Goal: Information Seeking & Learning: Learn about a topic

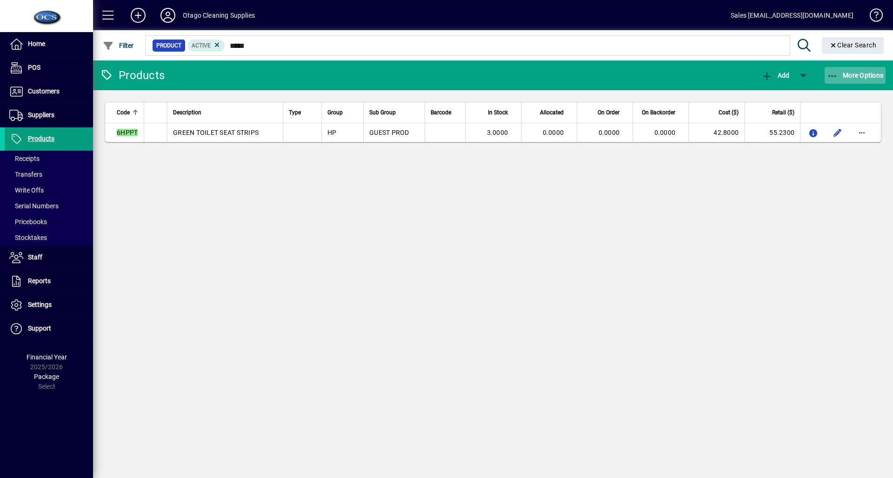
type input "*****"
click at [862, 70] on span "button" at bounding box center [855, 75] width 61 height 22
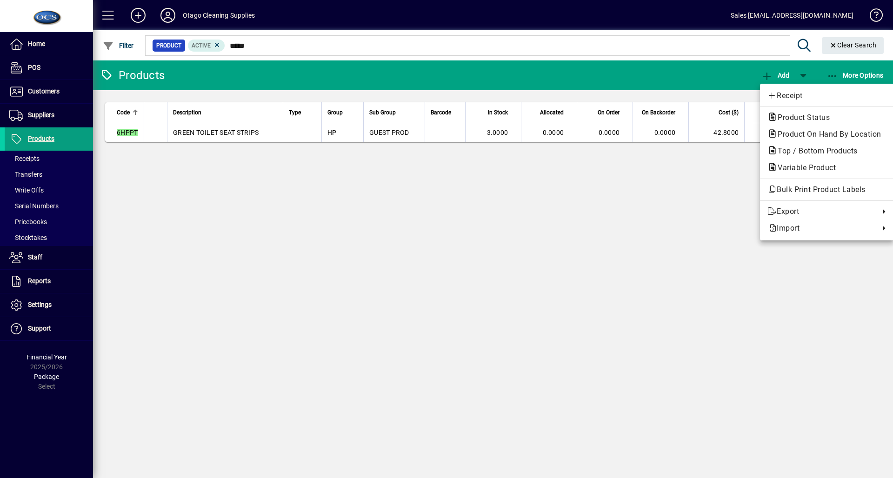
click at [678, 213] on div at bounding box center [446, 239] width 893 height 478
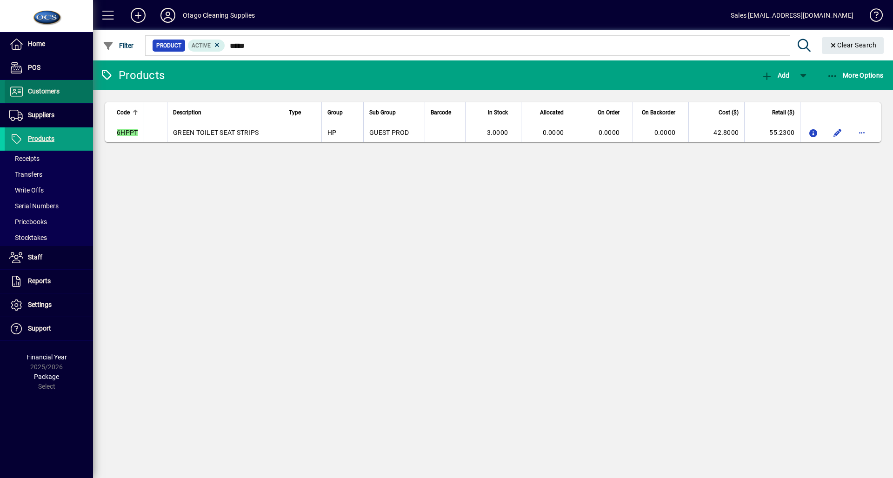
click at [40, 95] on span "Customers" at bounding box center [32, 91] width 55 height 11
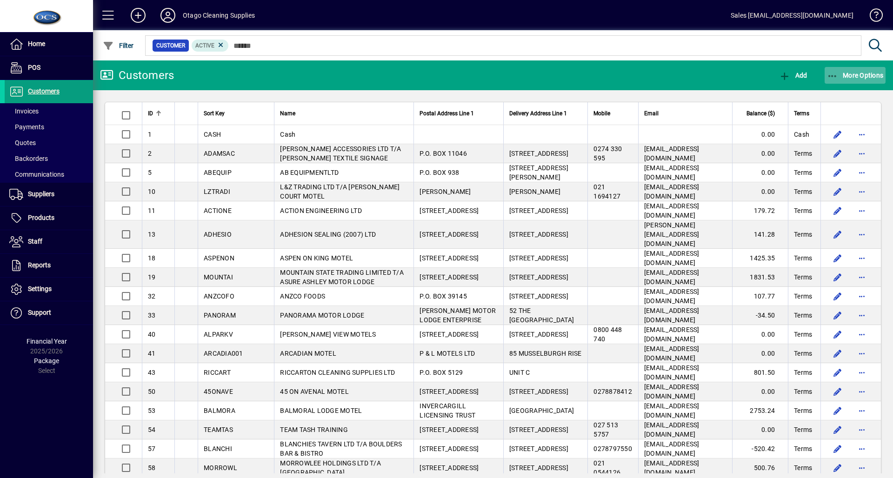
click at [857, 76] on span "More Options" at bounding box center [855, 75] width 57 height 7
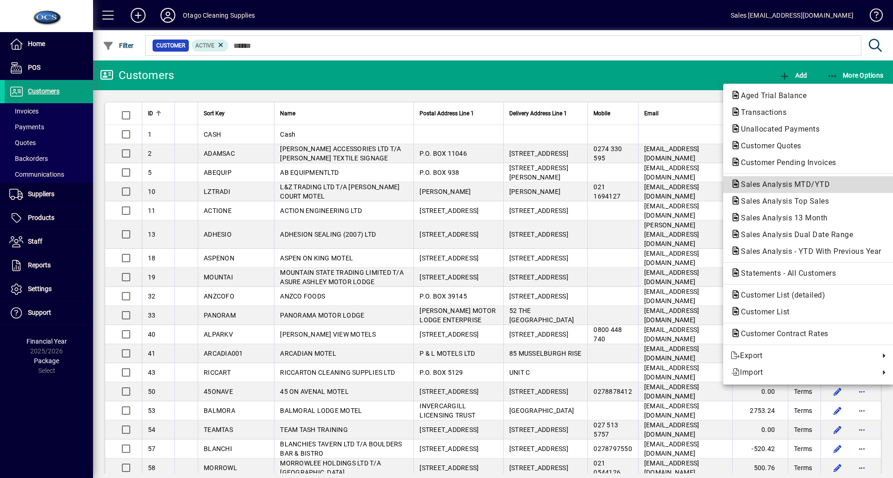
click at [773, 188] on span "Sales Analysis MTD/YTD" at bounding box center [783, 184] width 104 height 9
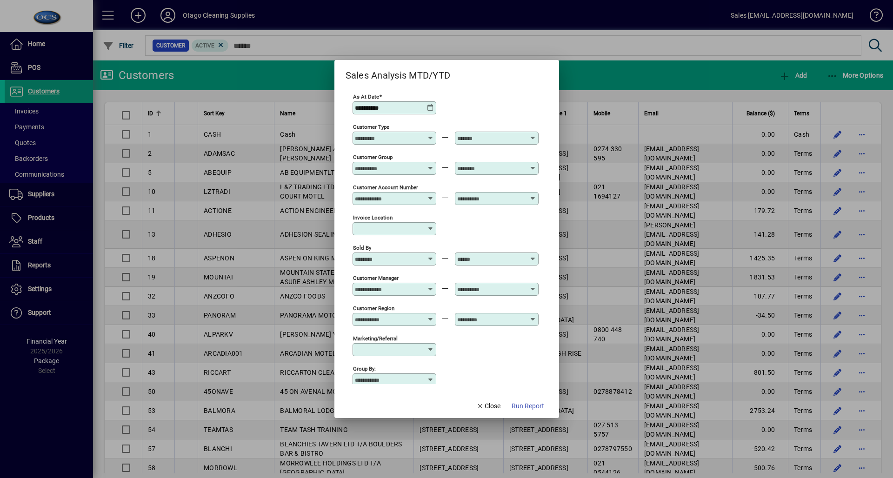
click at [433, 261] on div at bounding box center [395, 258] width 81 height 7
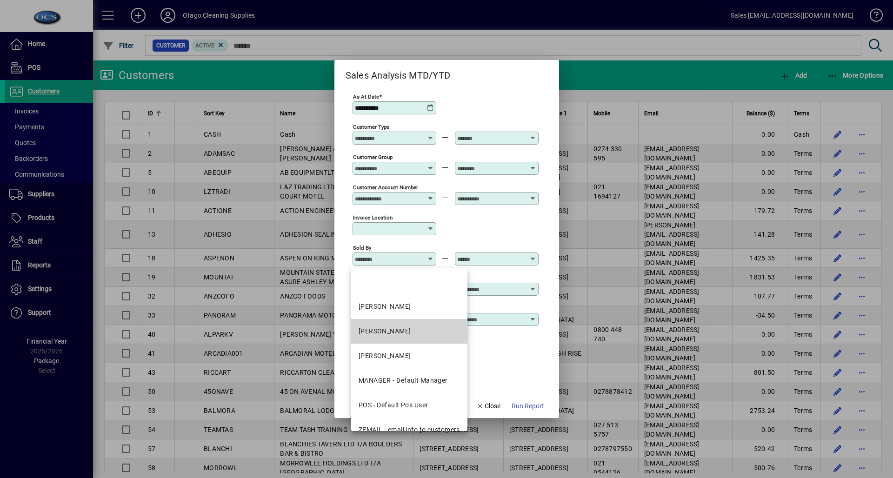
click at [395, 323] on mat-option "BRENT - Brent" at bounding box center [409, 331] width 116 height 25
type input "**********"
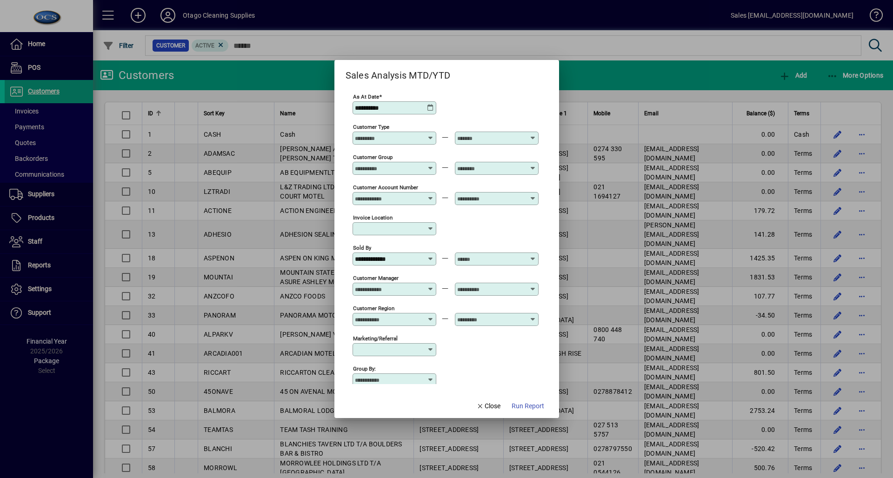
click at [531, 255] on icon at bounding box center [533, 255] width 7 height 0
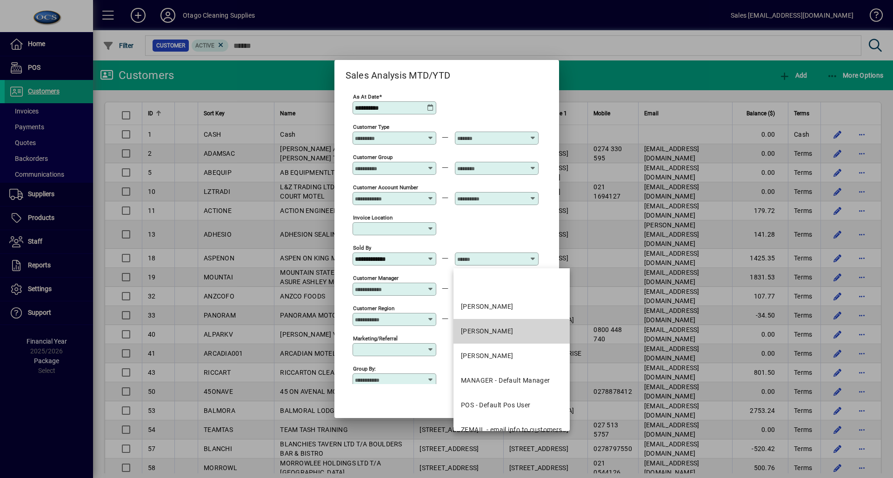
click at [481, 328] on div "BRENT - Brent" at bounding box center [487, 331] width 53 height 10
type input "**********"
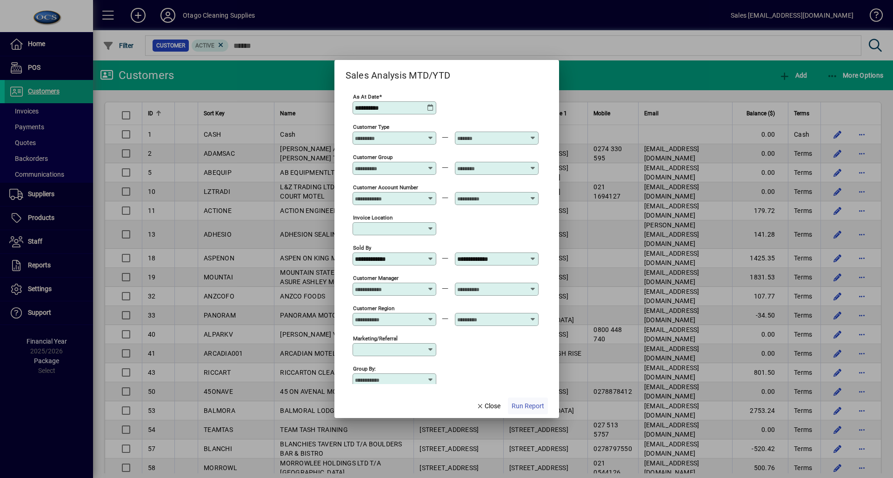
click at [526, 403] on span "Run Report" at bounding box center [528, 406] width 33 height 10
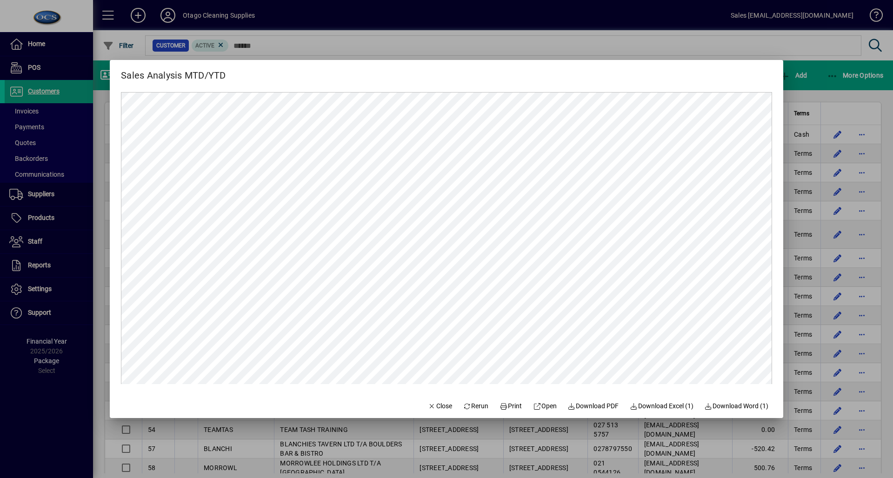
click at [824, 87] on div at bounding box center [446, 239] width 893 height 478
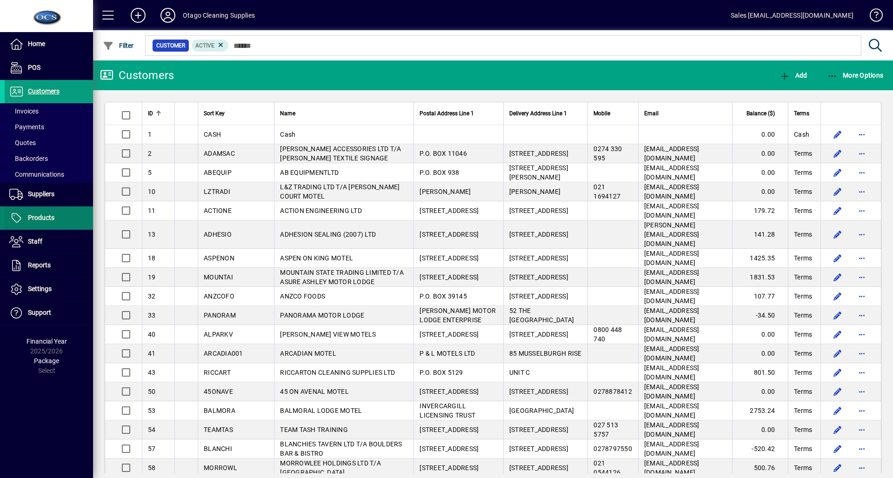
click at [35, 214] on span "Products" at bounding box center [41, 217] width 27 height 7
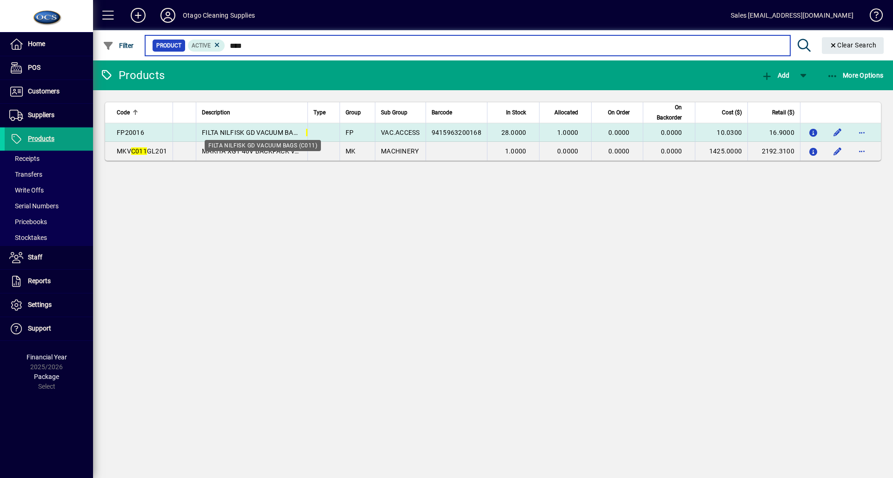
type input "****"
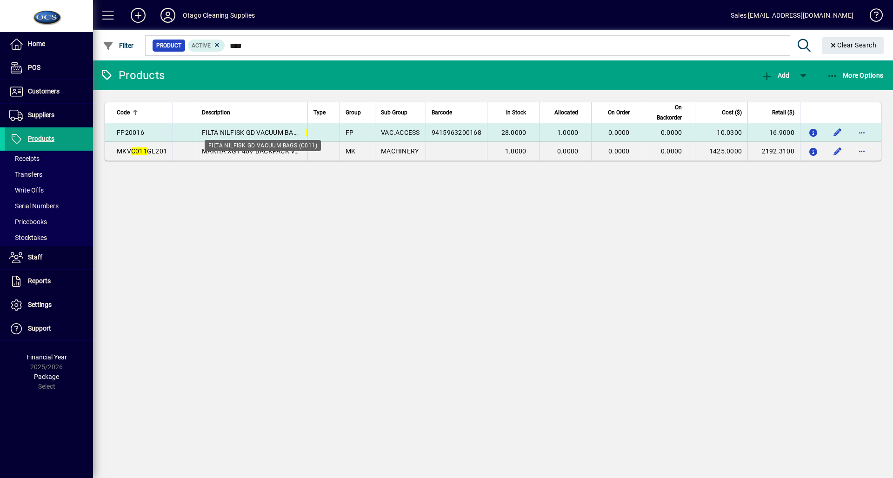
click at [282, 135] on body "Home POS Customers Invoices Payments Quotes Backorders Communications Suppliers…" at bounding box center [446, 239] width 893 height 478
click at [268, 129] on span "FILTA NILFISK GD VACUUM BAGS ( C011 )" at bounding box center [263, 132] width 122 height 7
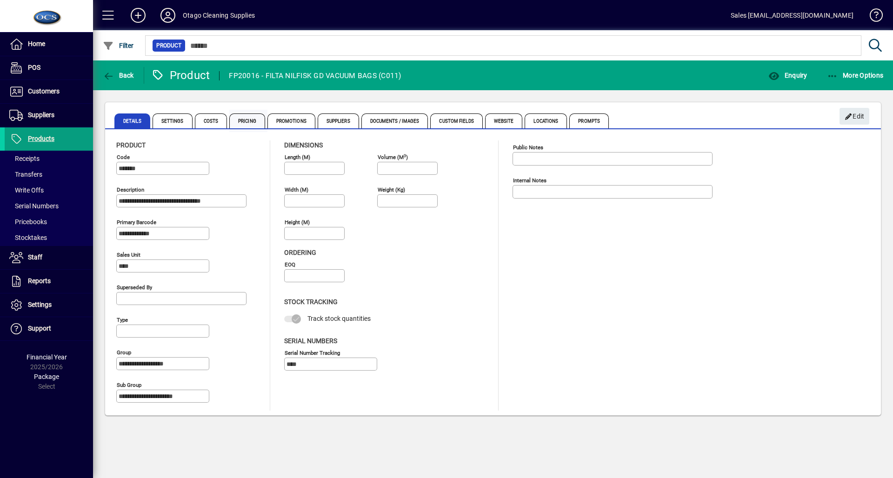
click at [244, 120] on span "Pricing" at bounding box center [247, 120] width 36 height 15
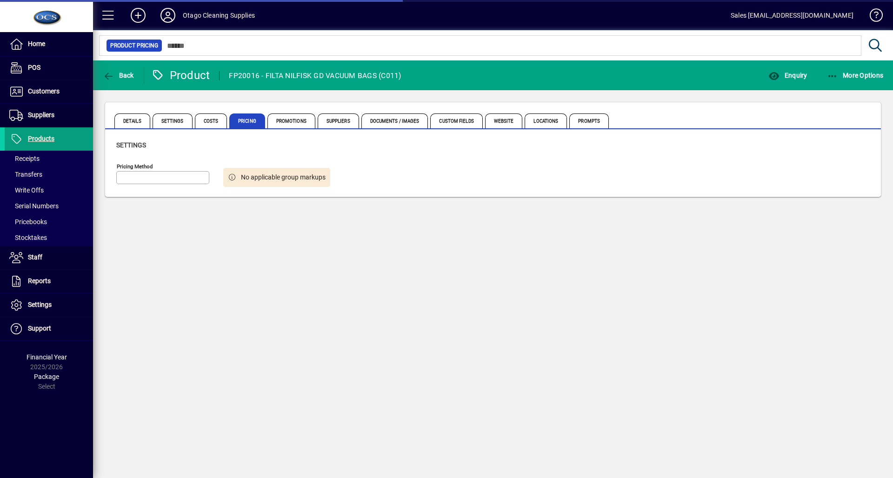
type input "**********"
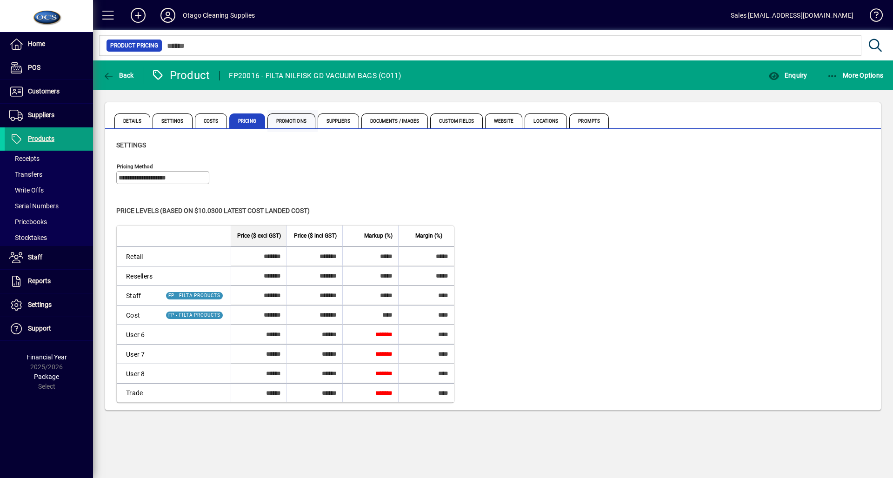
click at [291, 120] on span "Promotions" at bounding box center [291, 120] width 48 height 15
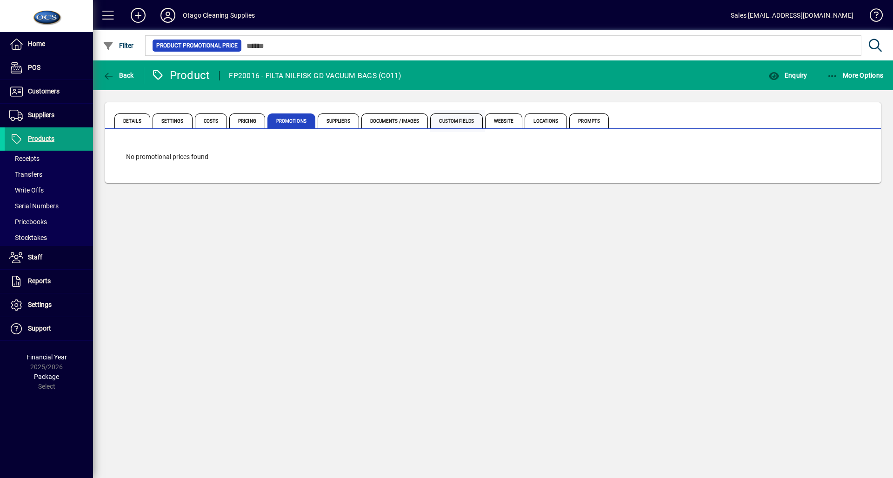
click at [455, 120] on span "Custom Fields" at bounding box center [456, 120] width 52 height 15
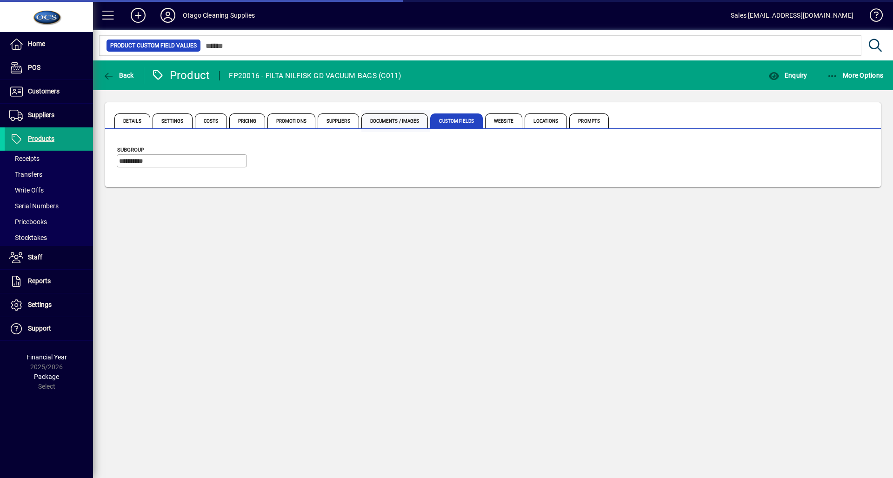
click at [402, 120] on span "Documents / Images" at bounding box center [394, 120] width 67 height 15
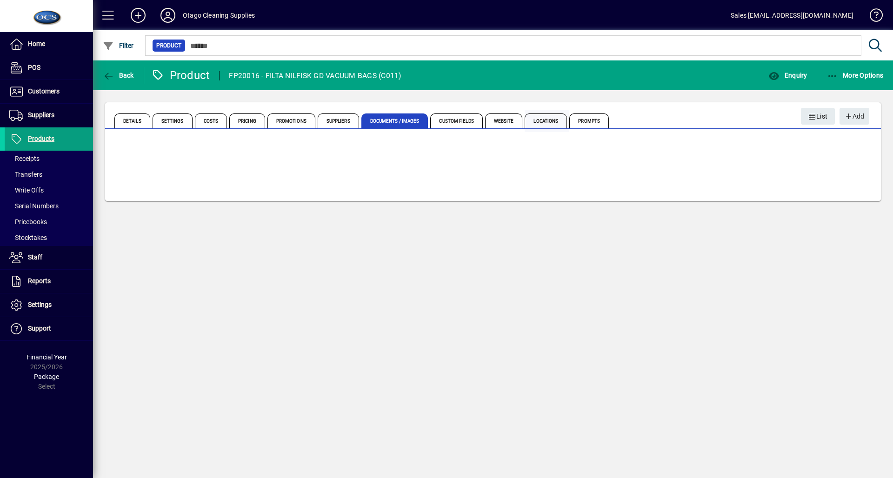
click at [530, 121] on span "Locations" at bounding box center [546, 120] width 42 height 15
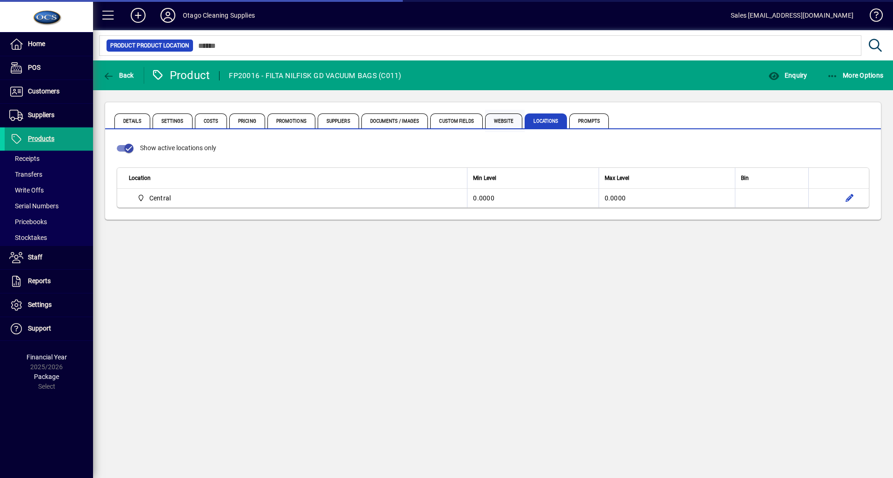
click at [503, 121] on span "Website" at bounding box center [504, 120] width 38 height 15
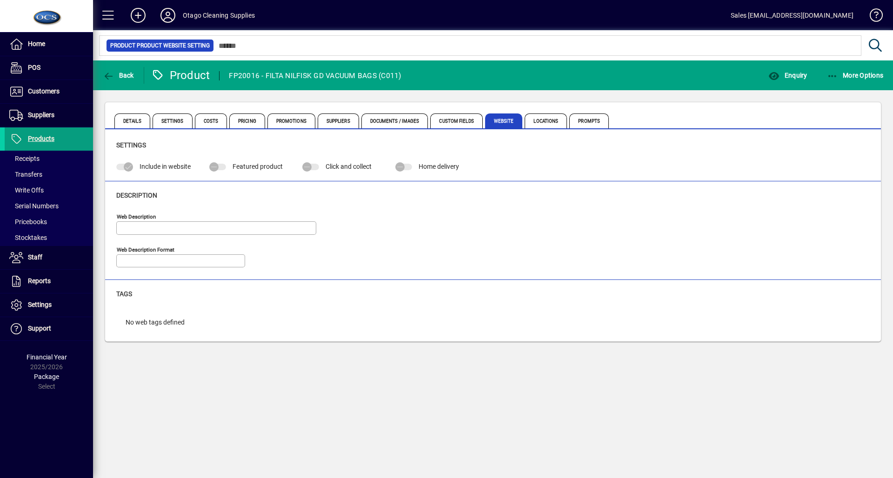
type input "**********"
click at [584, 117] on span "Prompts" at bounding box center [589, 120] width 40 height 15
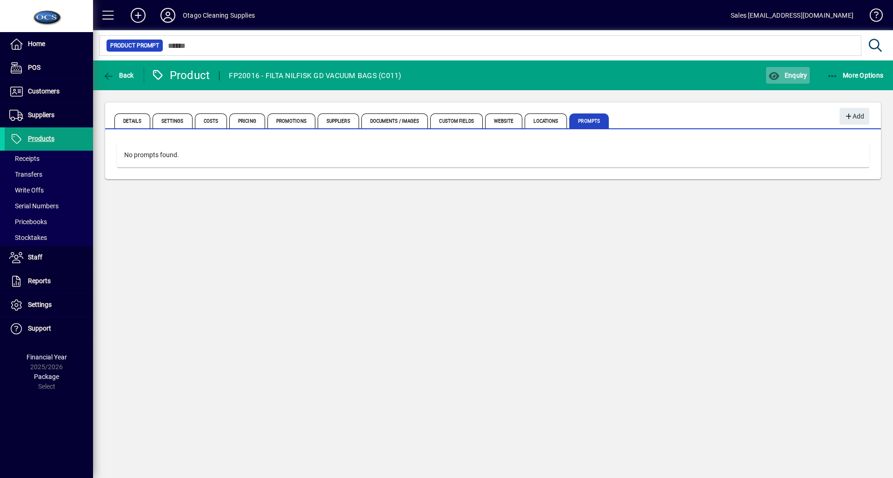
click at [800, 73] on span "Enquiry" at bounding box center [787, 75] width 39 height 7
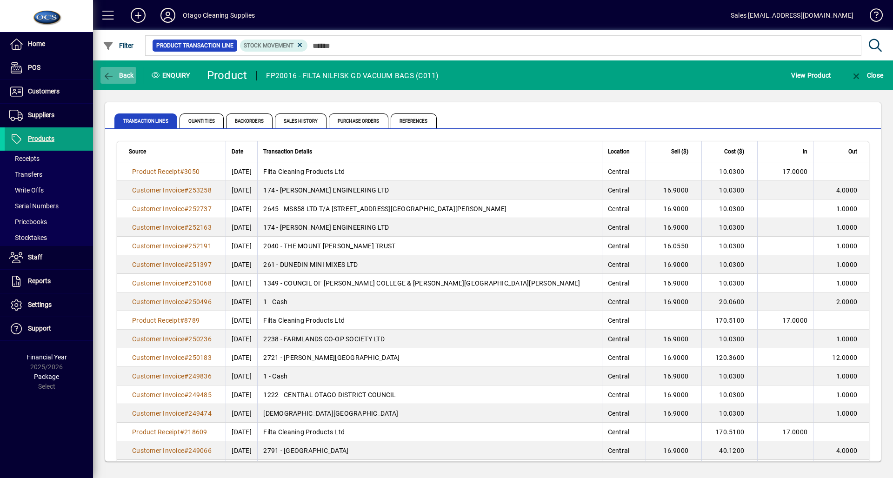
click at [107, 74] on icon "button" at bounding box center [109, 76] width 12 height 9
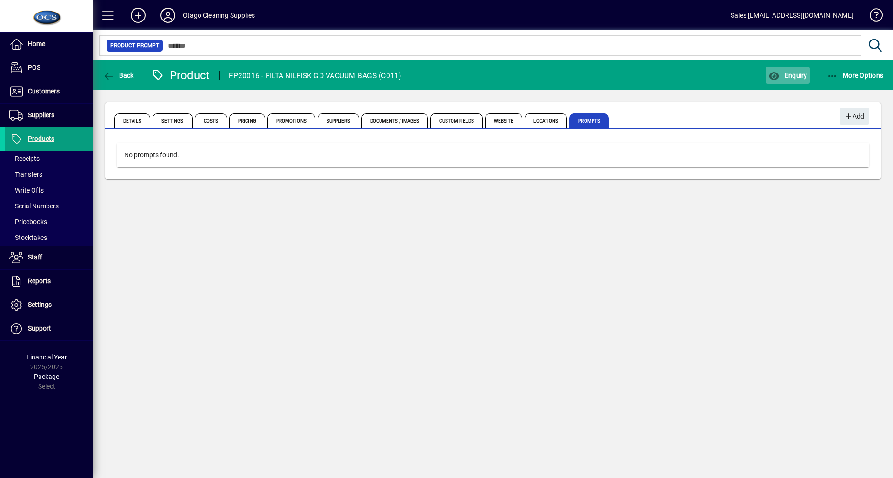
click at [781, 82] on span "button" at bounding box center [787, 75] width 43 height 22
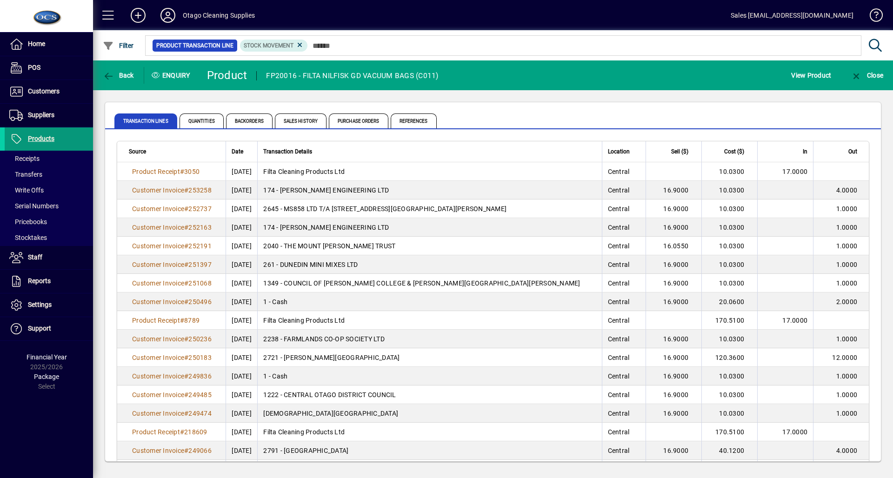
click at [59, 137] on span at bounding box center [49, 139] width 88 height 22
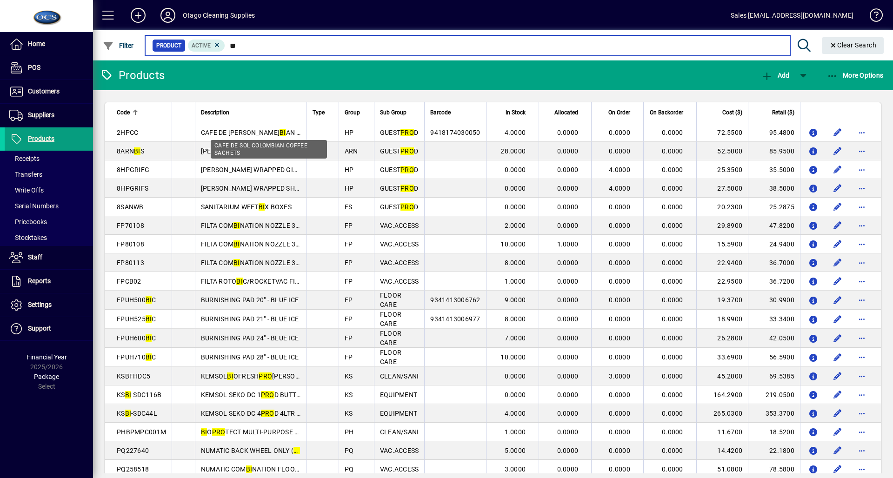
type input "*"
